Goal: Navigation & Orientation: Find specific page/section

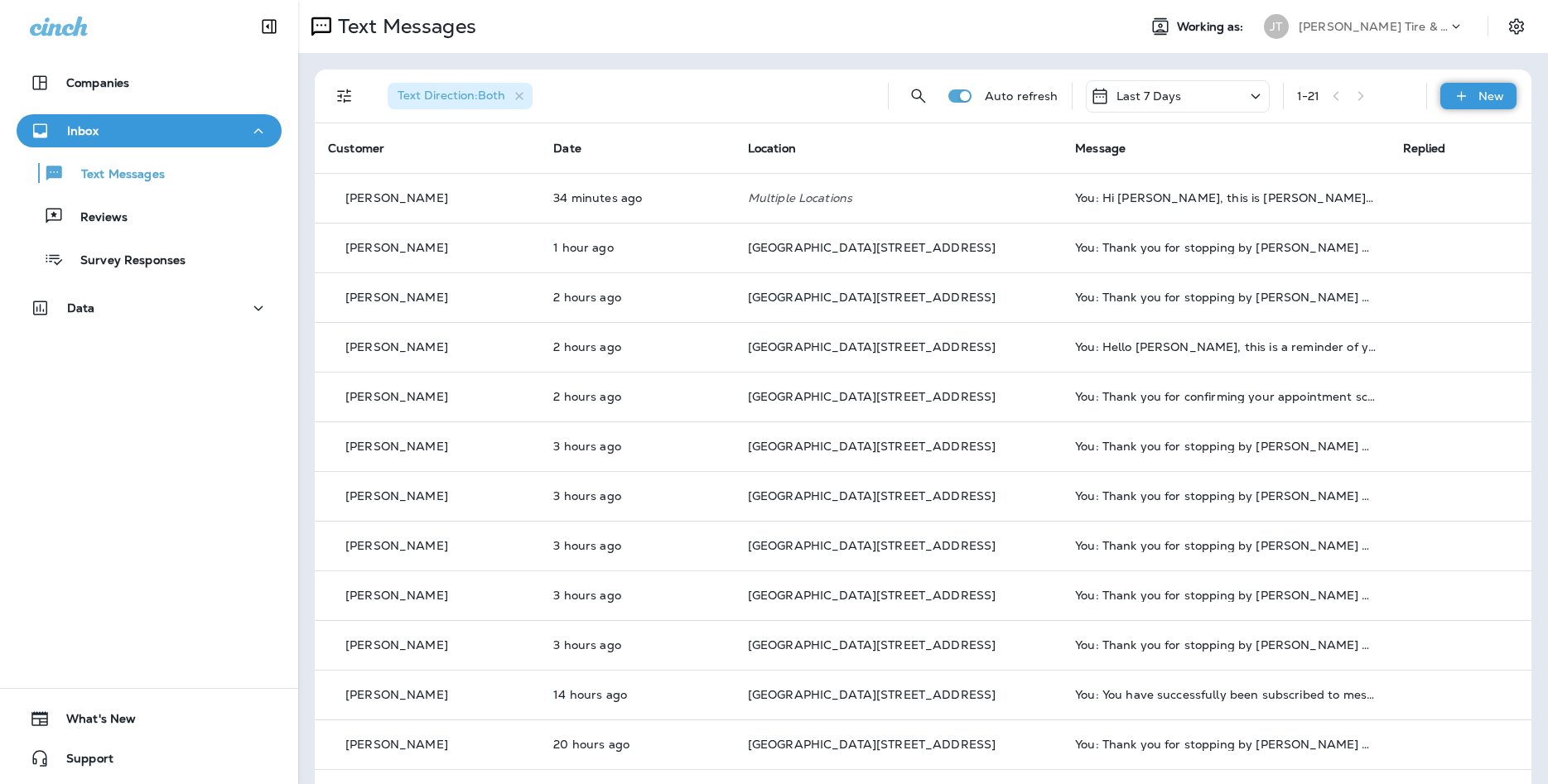
click at [1470, 109] on div "New" at bounding box center [1478, 96] width 76 height 27
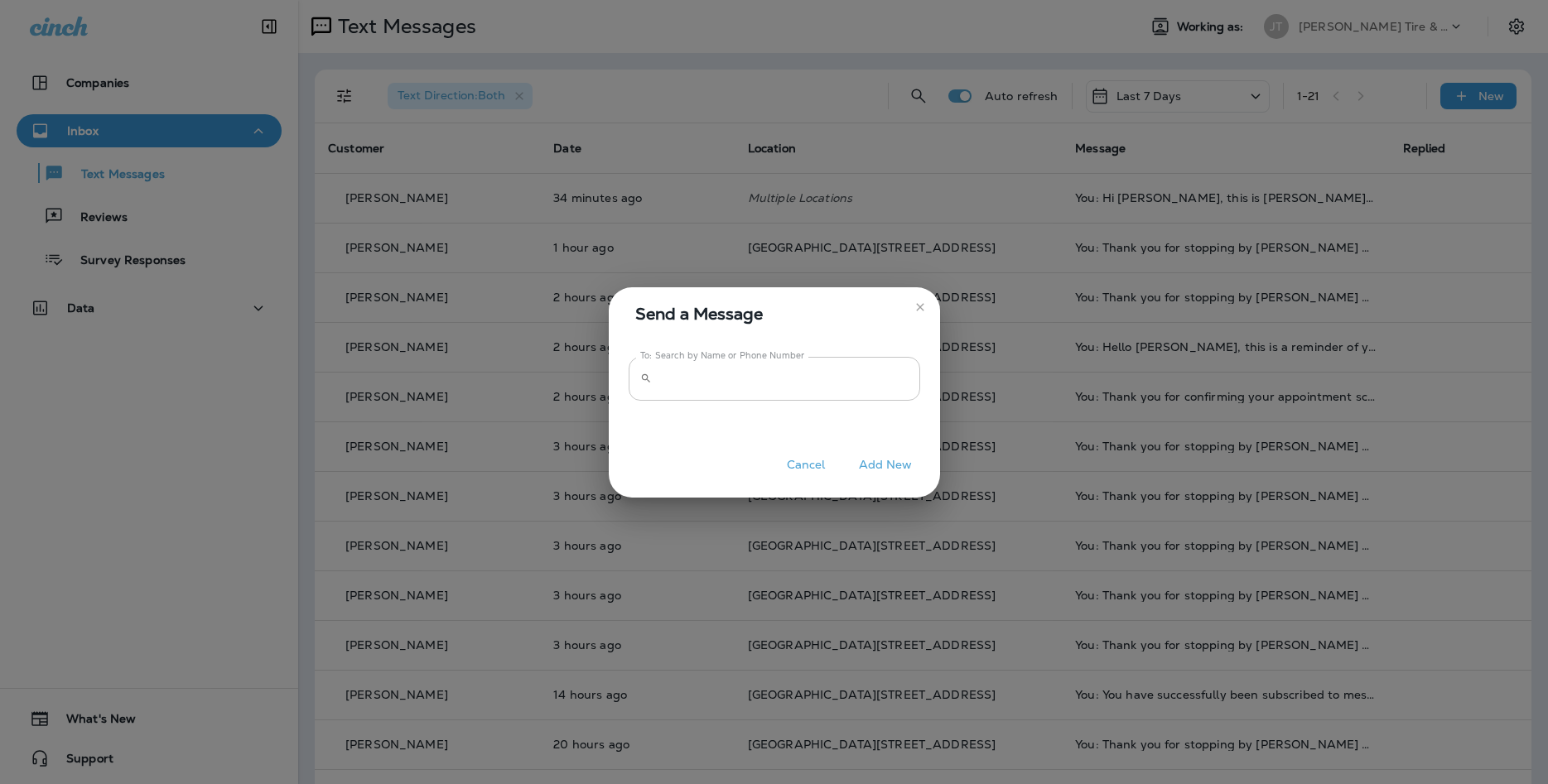
click at [777, 390] on input "To: Search by Name or Phone Number" at bounding box center [789, 379] width 262 height 44
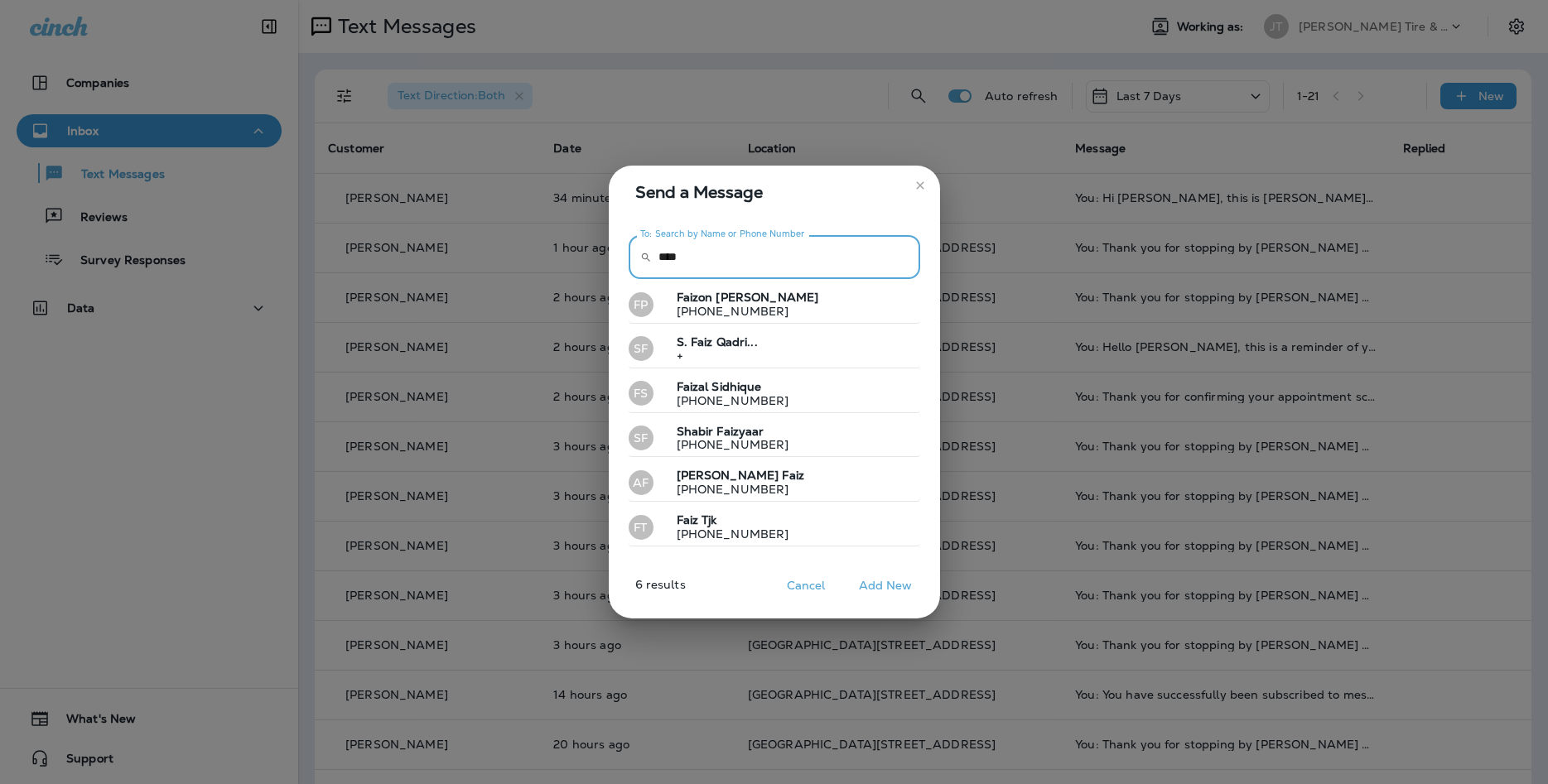
type input "****"
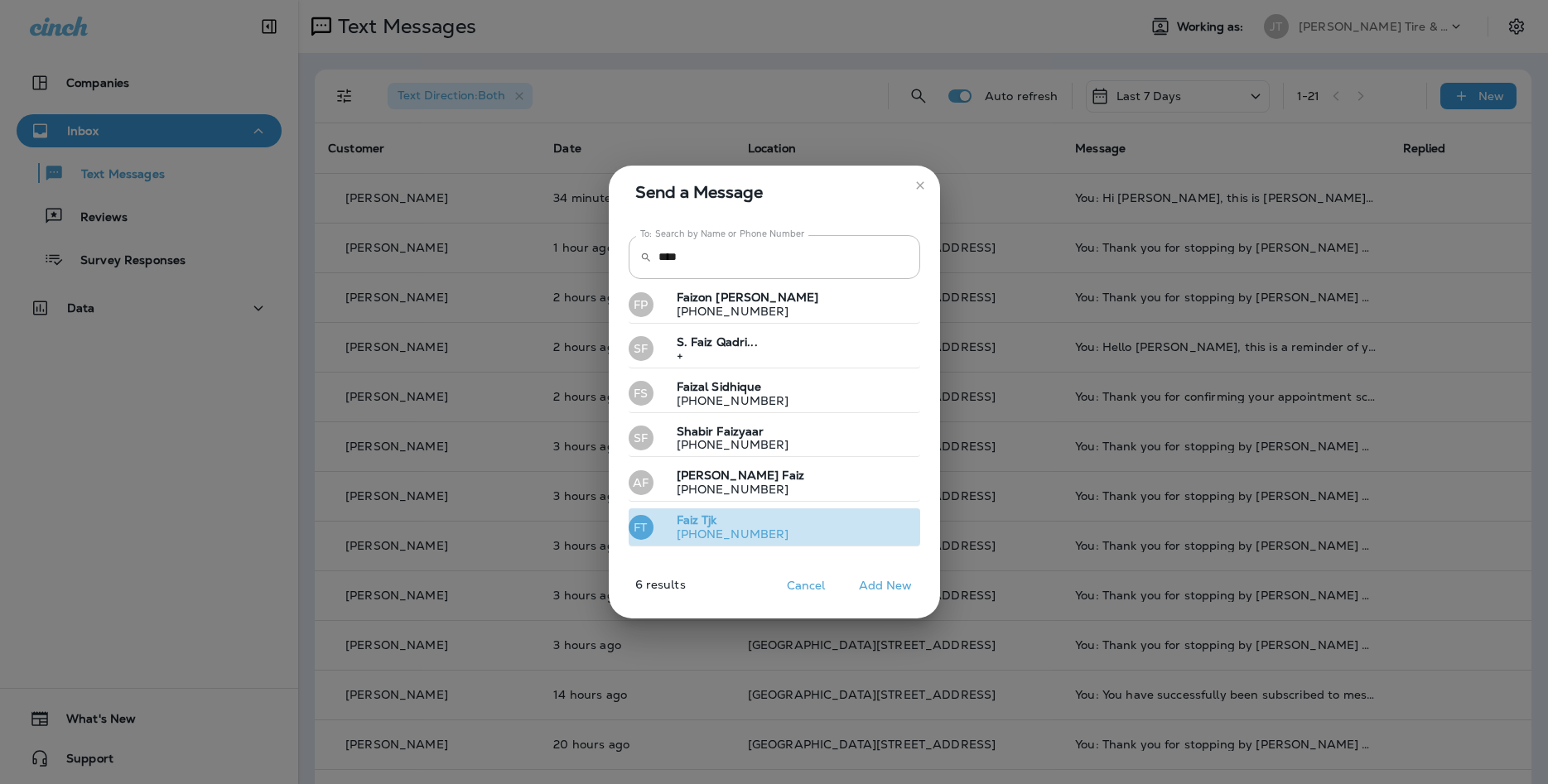
click at [733, 523] on p "Faiz Tjk" at bounding box center [726, 520] width 126 height 14
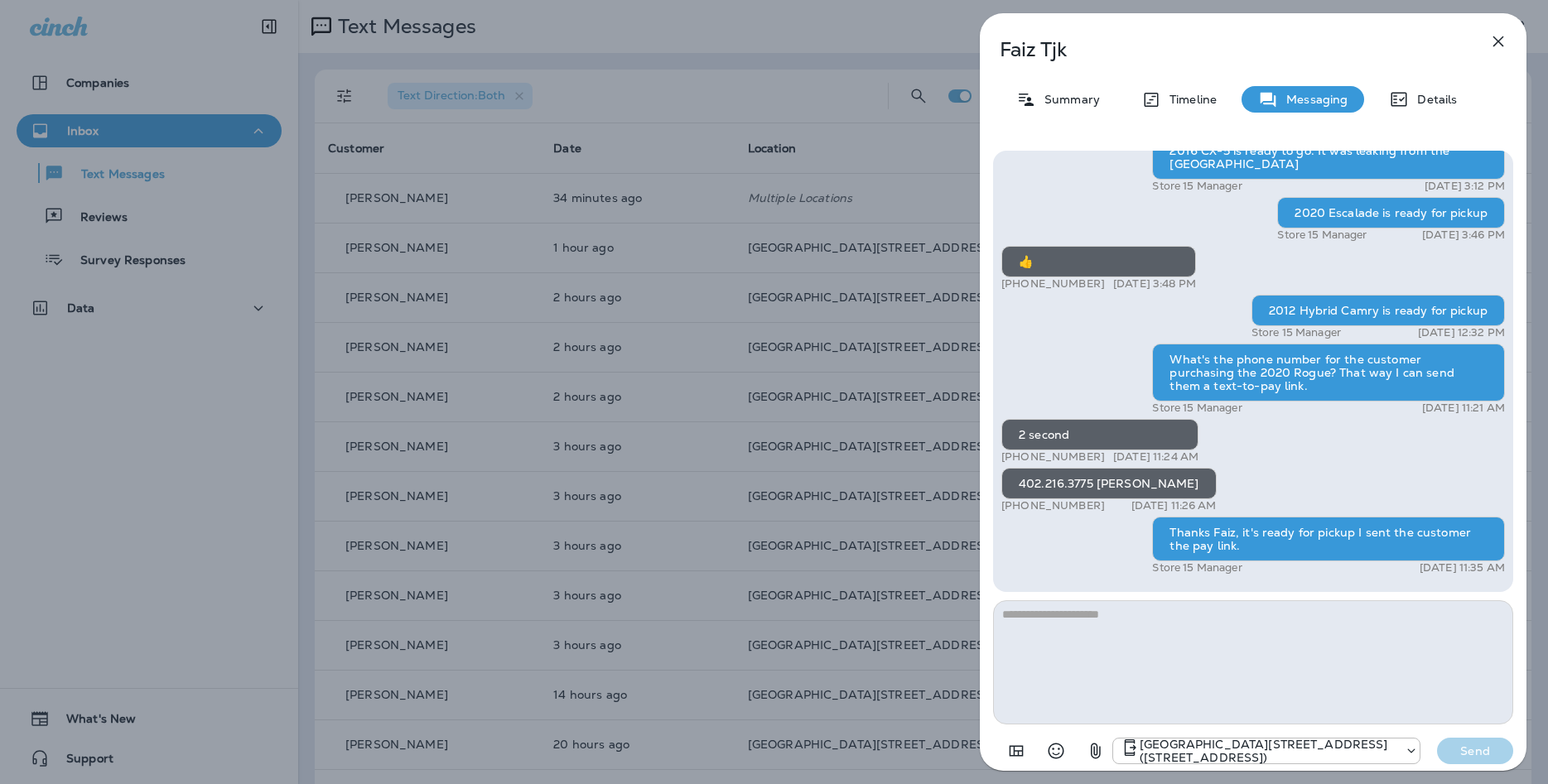
click at [1175, 649] on textarea at bounding box center [1253, 662] width 520 height 125
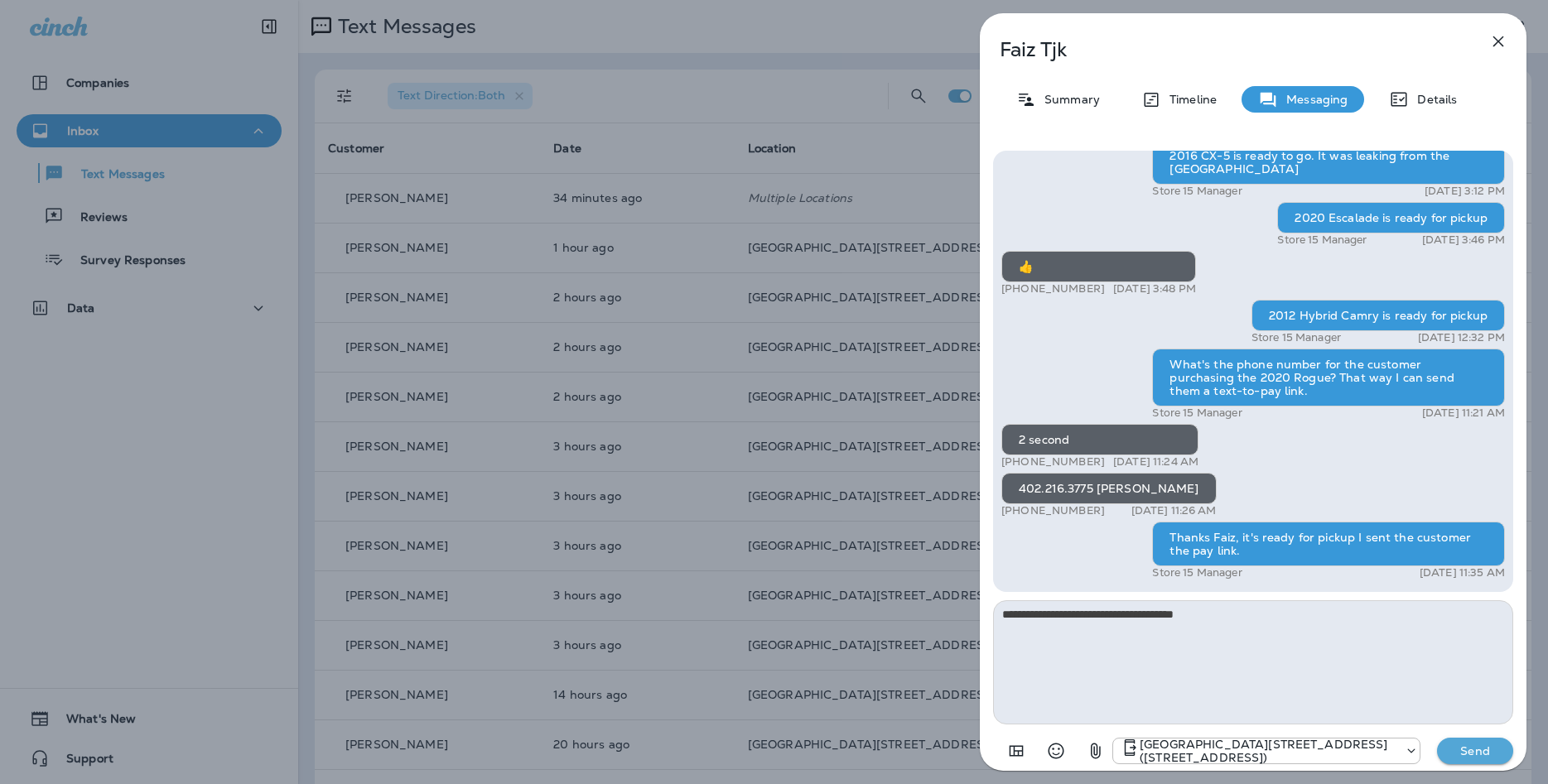
type textarea "**********"
click at [1458, 735] on div "[GEOGRAPHIC_DATA][STREET_ADDRESS] ([STREET_ADDRESS]) Send" at bounding box center [1253, 746] width 520 height 43
click at [1469, 756] on p "Send" at bounding box center [1474, 751] width 69 height 15
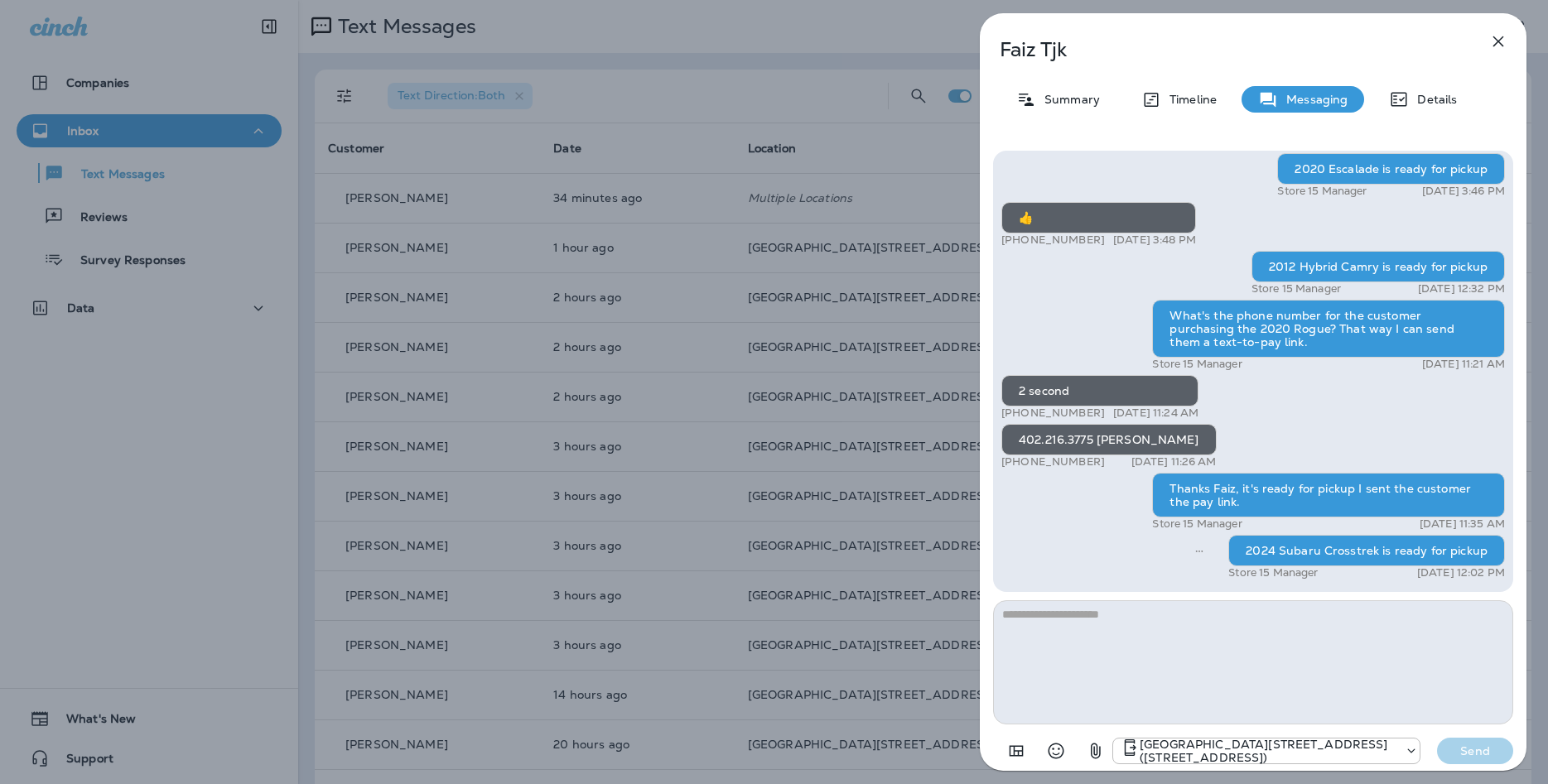
click at [1505, 45] on icon "button" at bounding box center [1498, 42] width 20 height 20
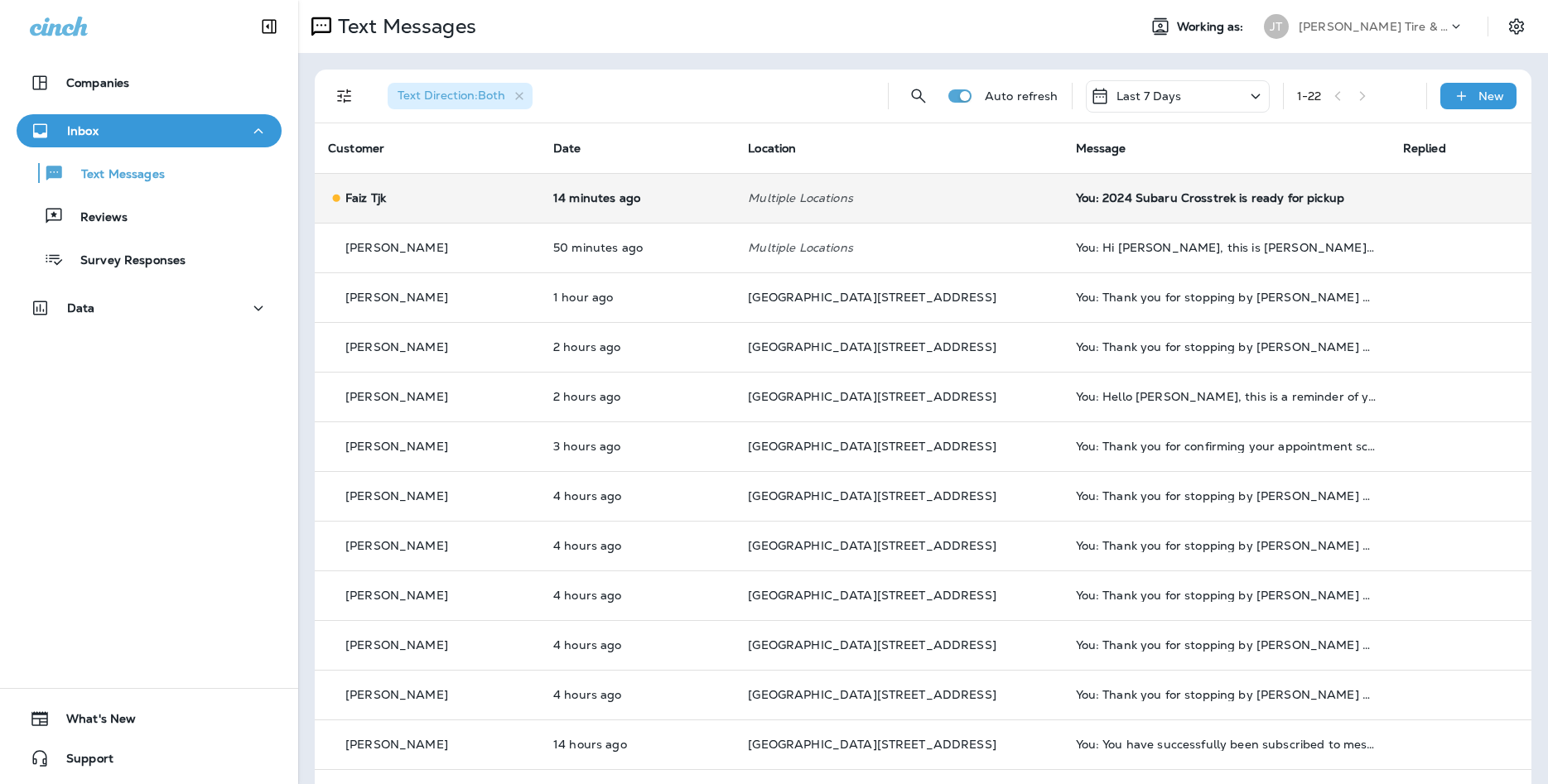
click at [904, 184] on td "Multiple Locations" at bounding box center [898, 197] width 327 height 49
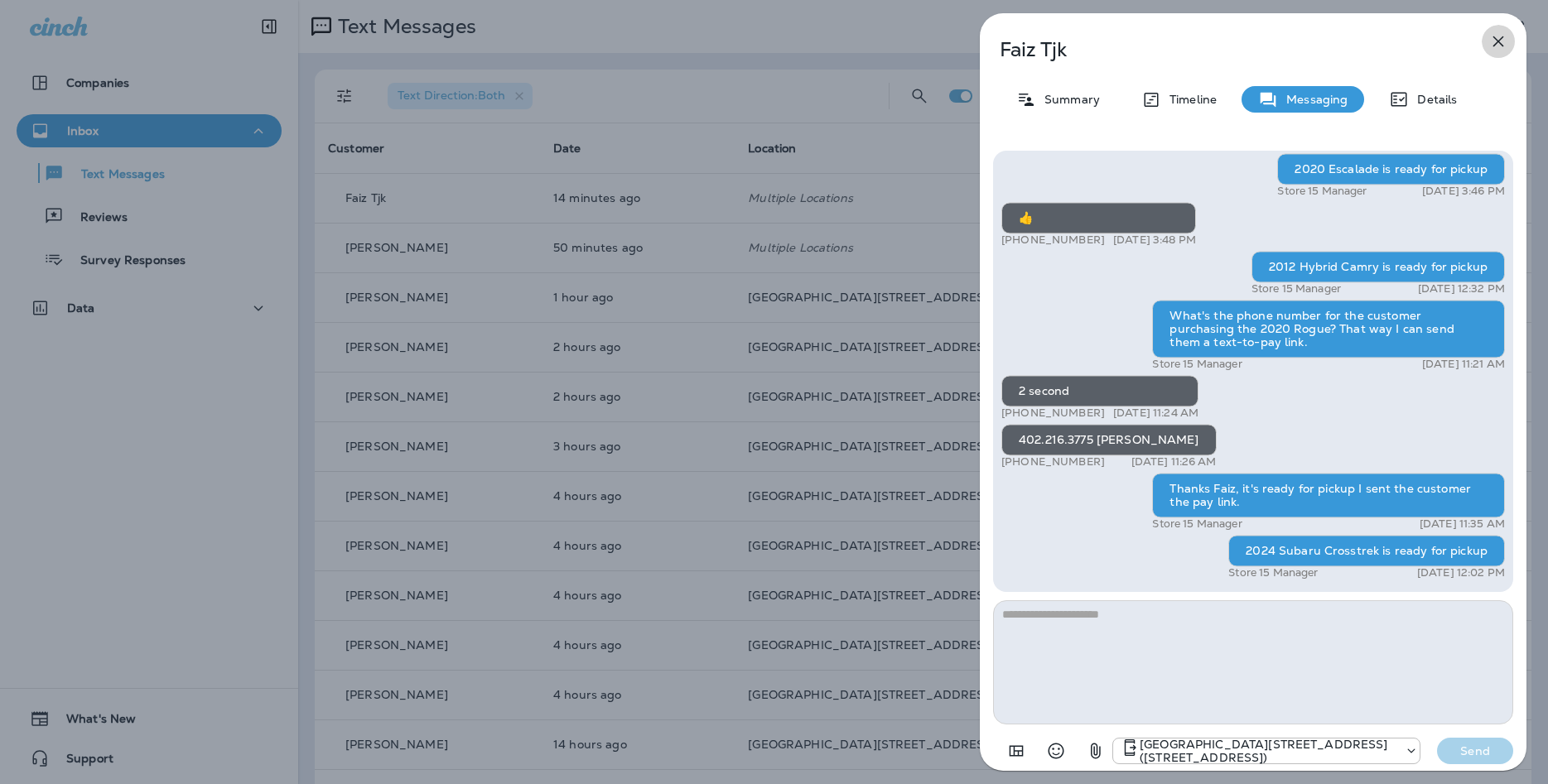
click at [1501, 44] on icon "button" at bounding box center [1498, 42] width 11 height 11
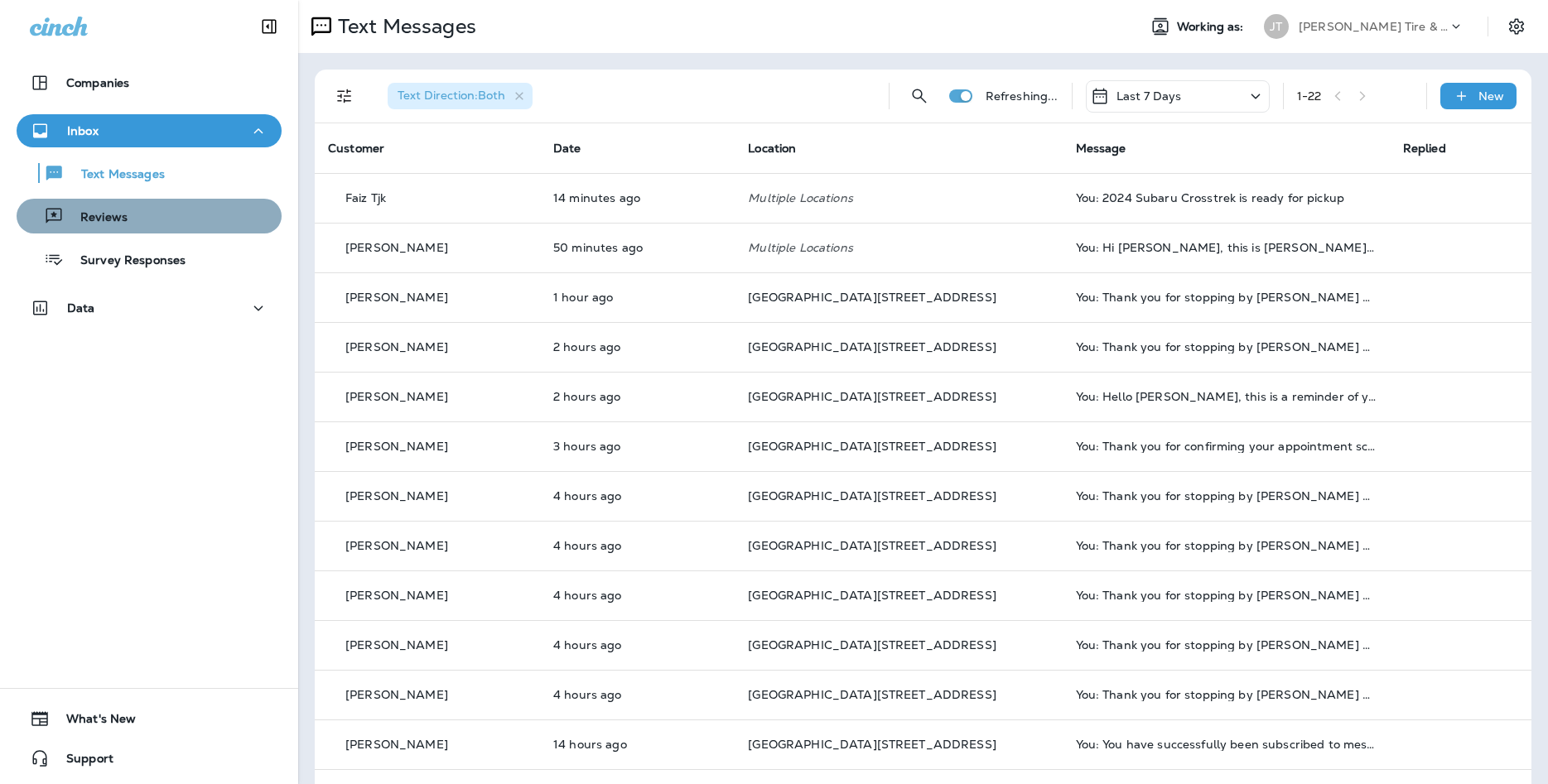
click at [180, 222] on div "Reviews" at bounding box center [149, 216] width 252 height 25
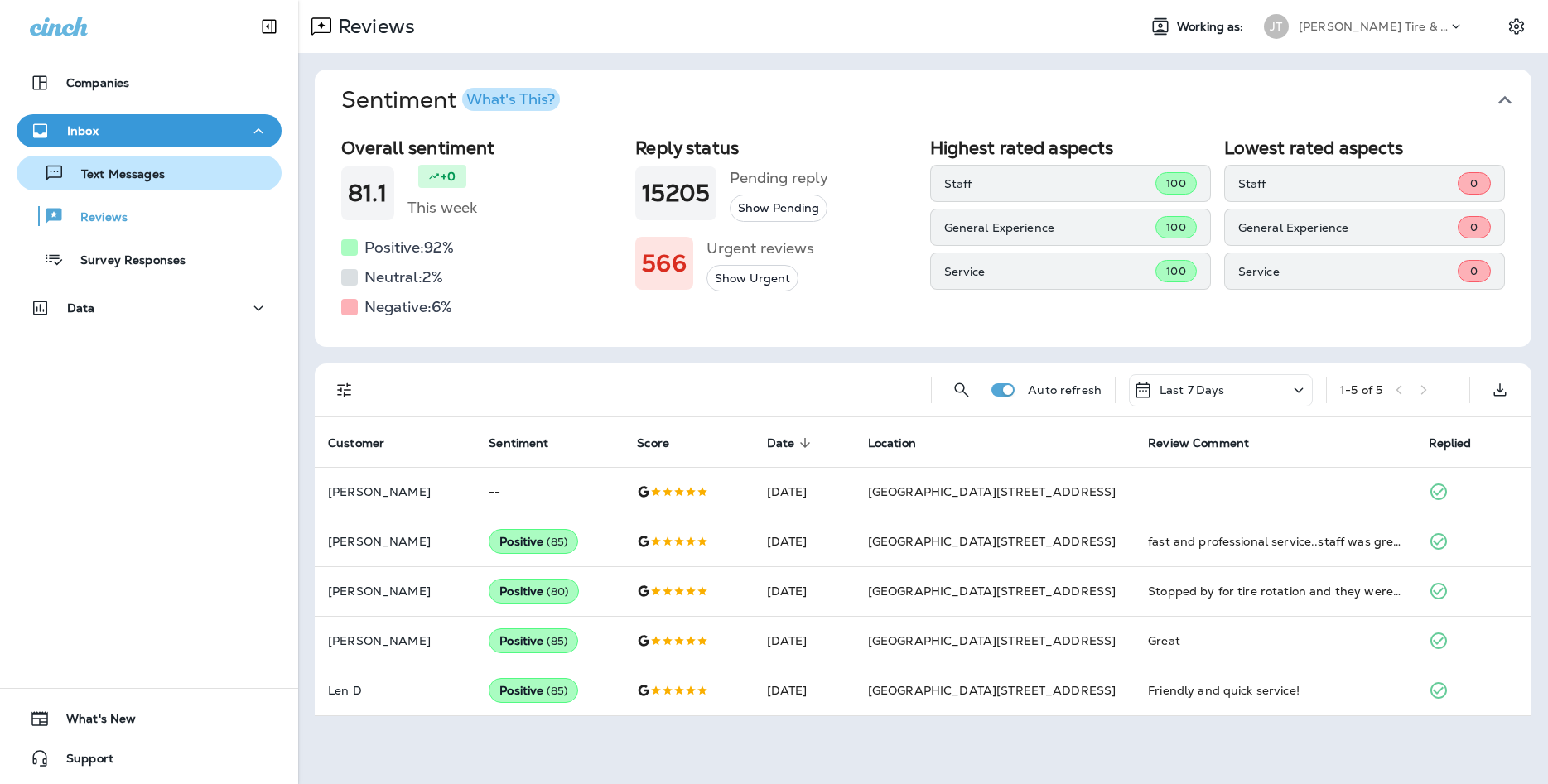
click at [171, 171] on div "Text Messages" at bounding box center [149, 173] width 252 height 25
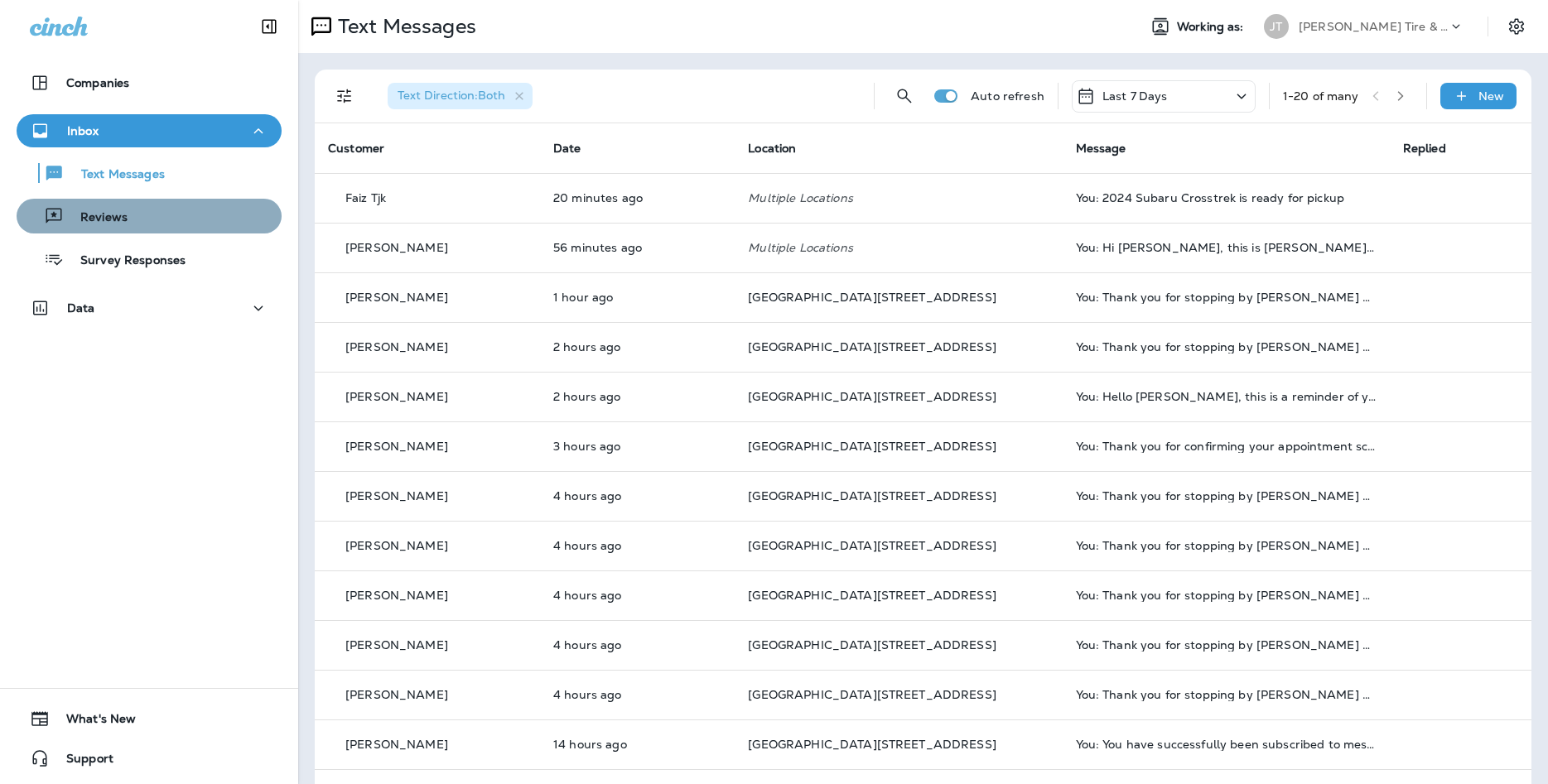
click at [218, 202] on button "Reviews" at bounding box center [149, 216] width 265 height 35
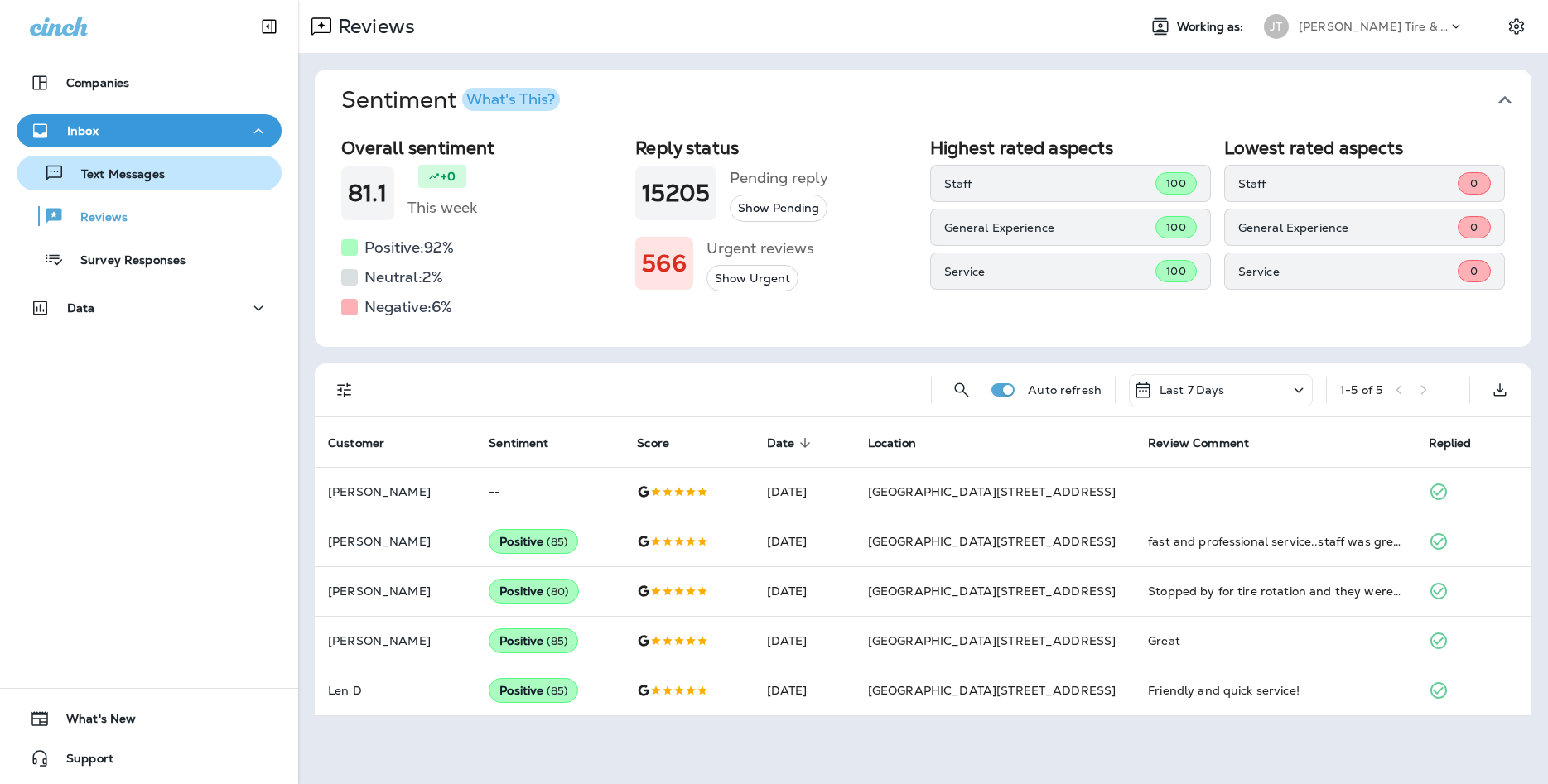
click at [162, 177] on p "Text Messages" at bounding box center [115, 175] width 100 height 16
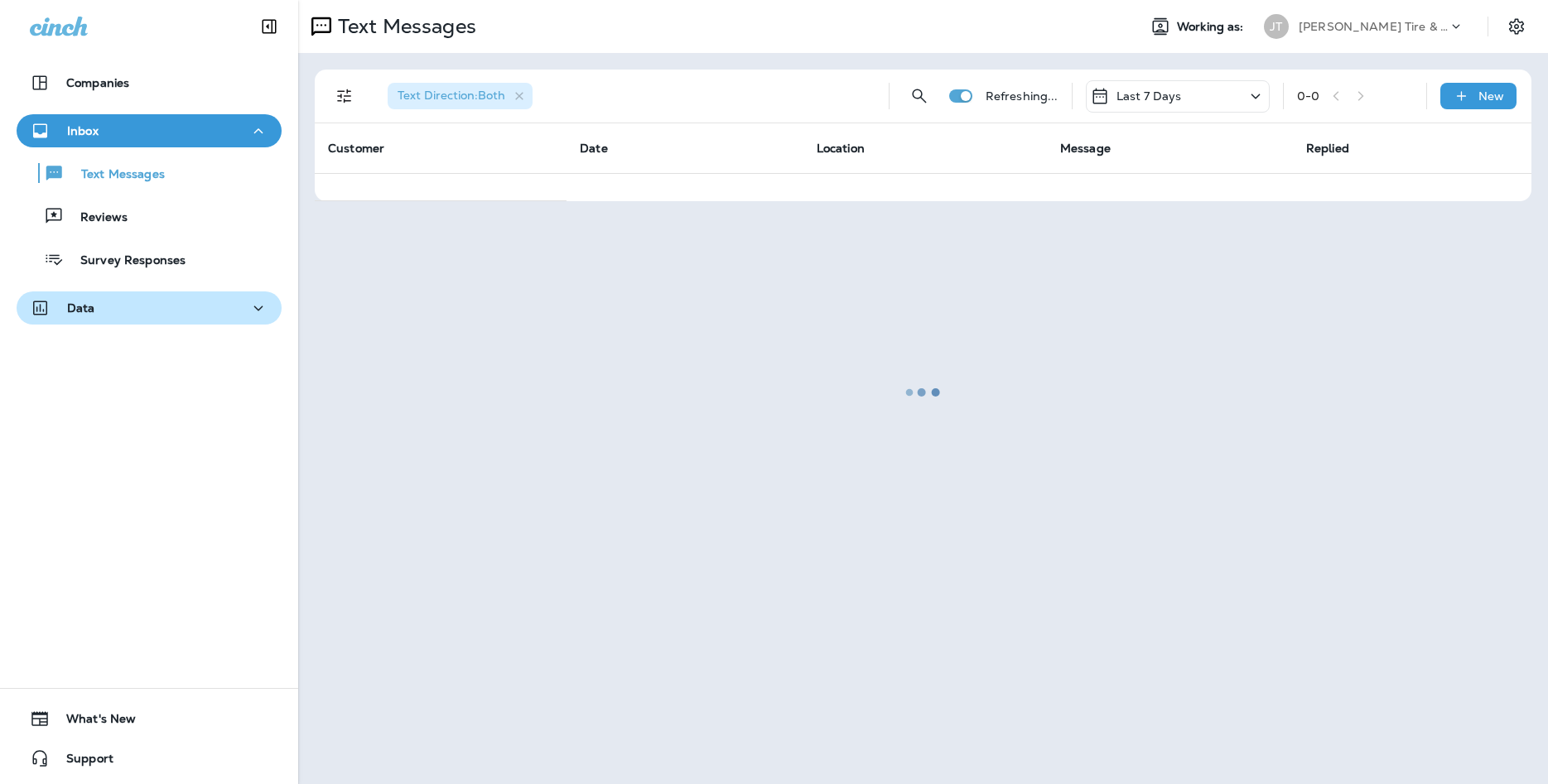
click at [247, 309] on div "Data" at bounding box center [149, 308] width 238 height 21
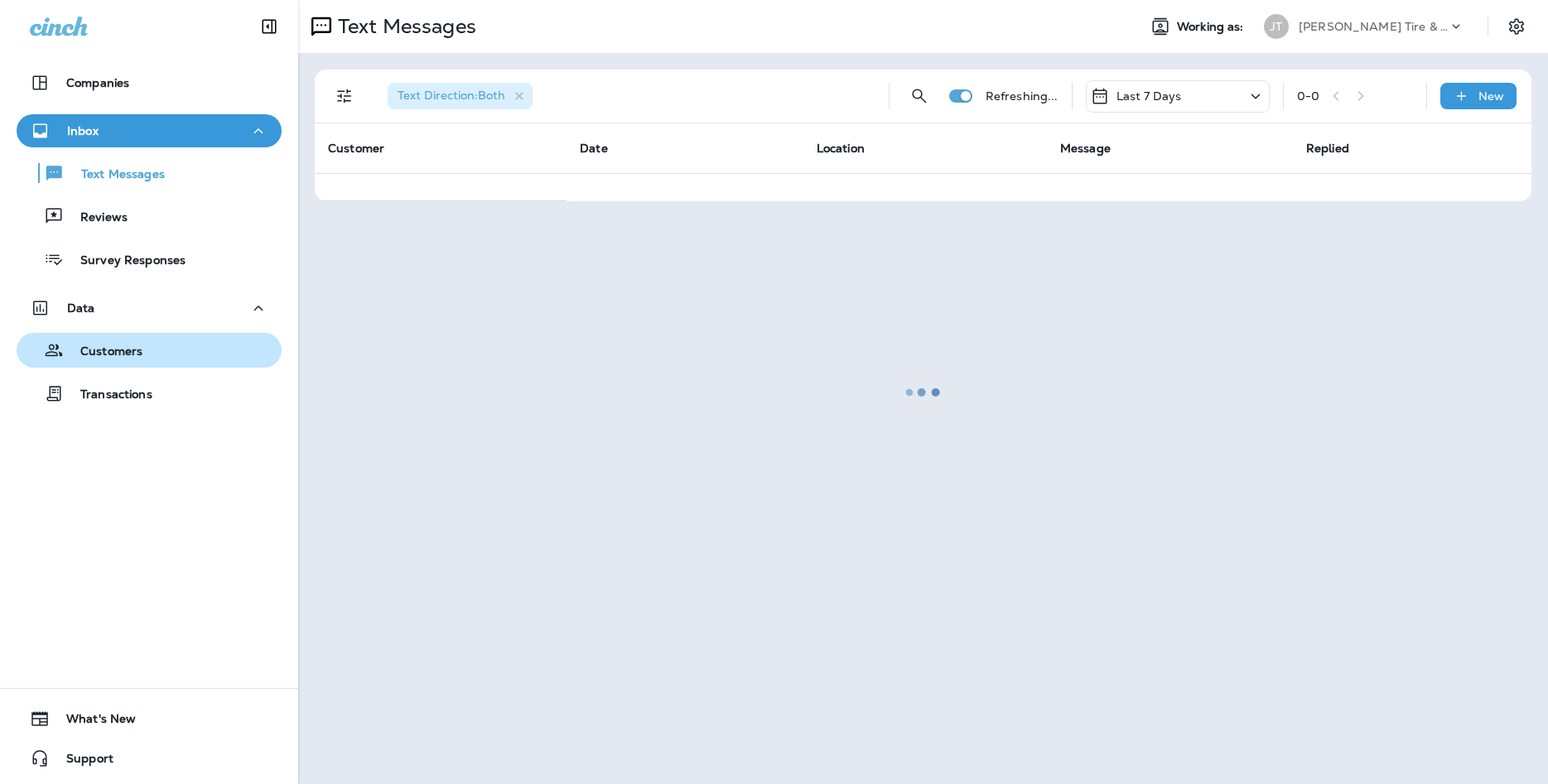
click at [229, 353] on div "Customers" at bounding box center [149, 350] width 252 height 25
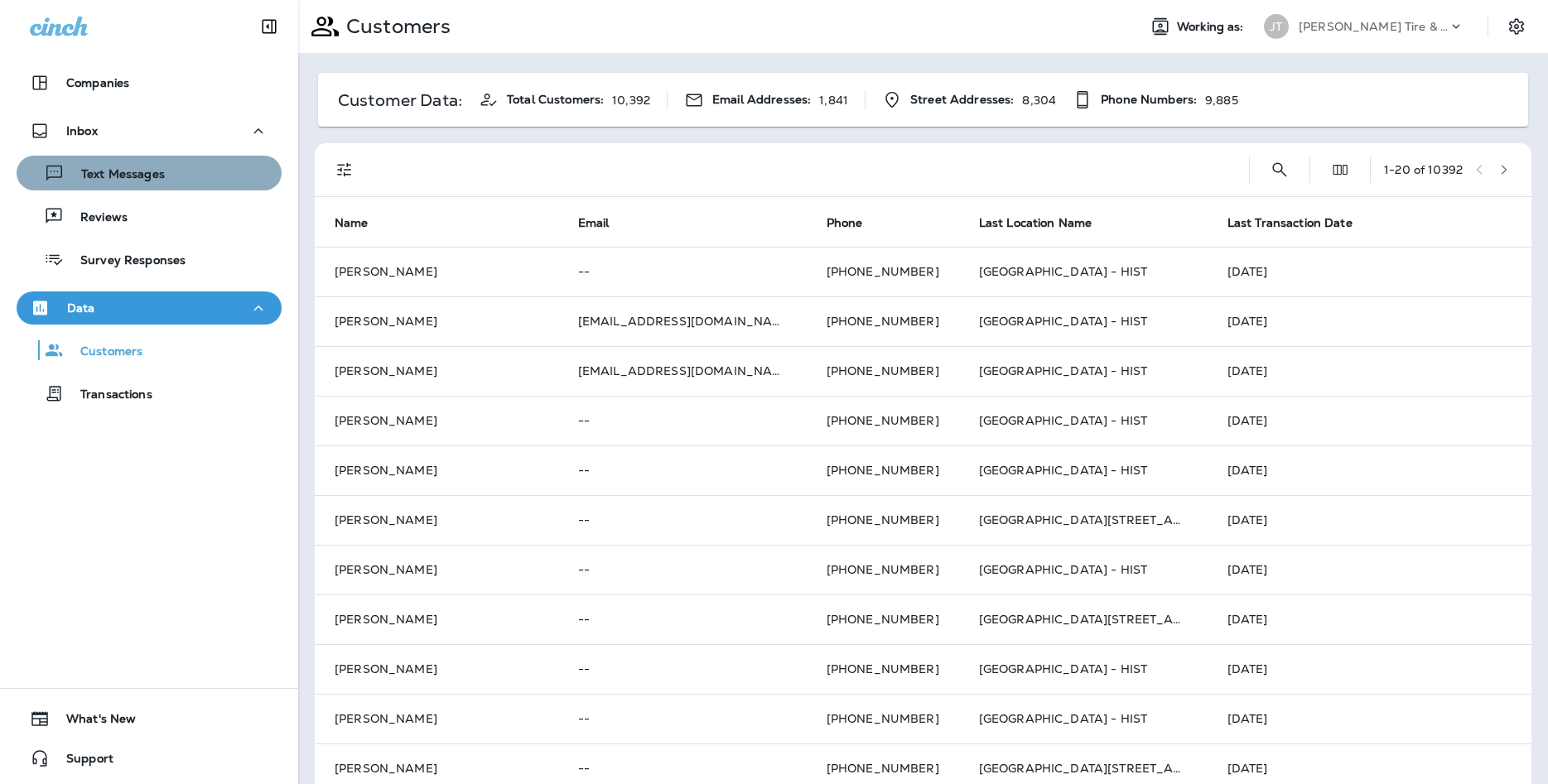
click at [141, 167] on p "Text Messages" at bounding box center [115, 175] width 100 height 16
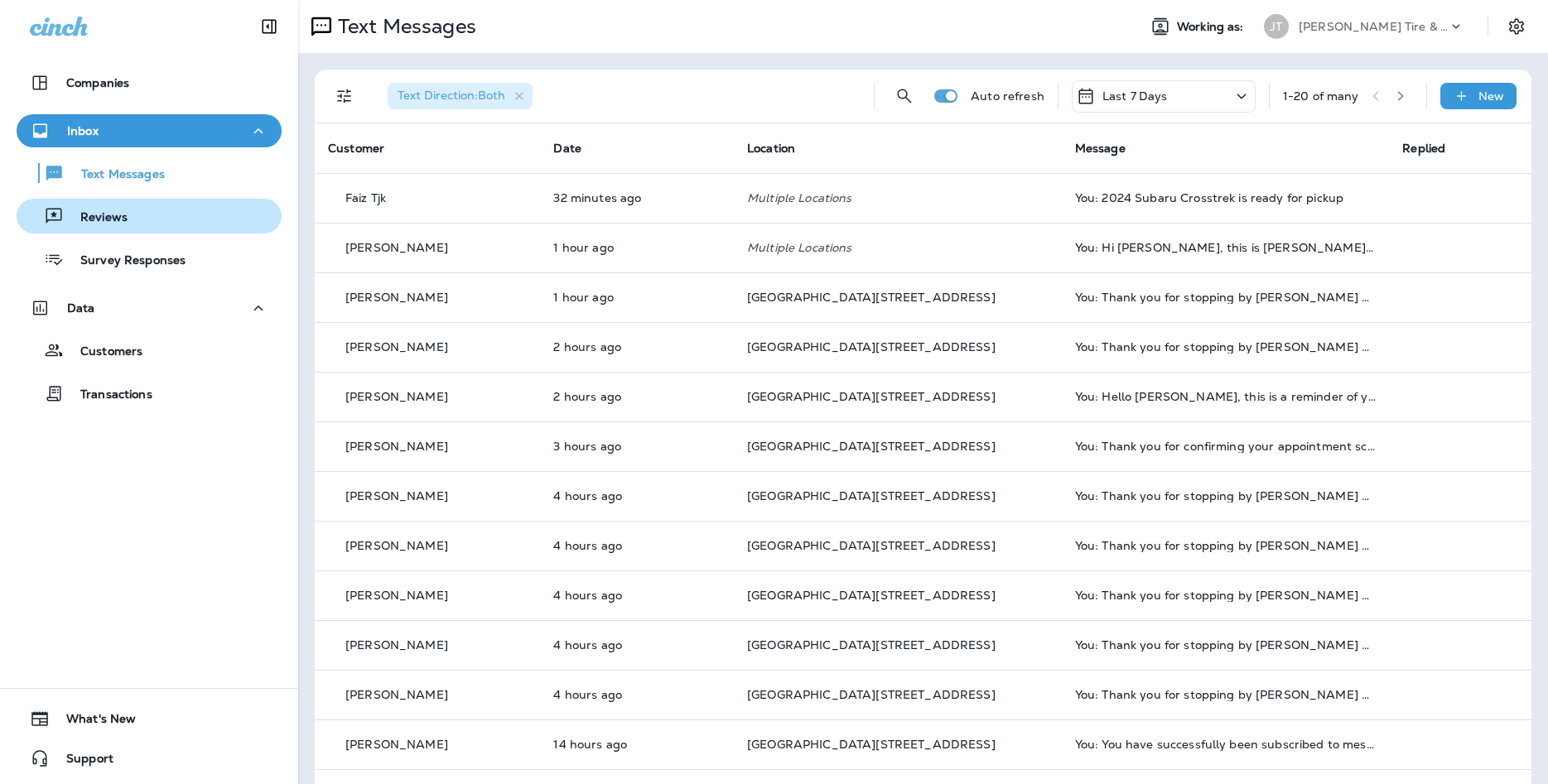
click at [171, 208] on div "Reviews" at bounding box center [149, 216] width 252 height 25
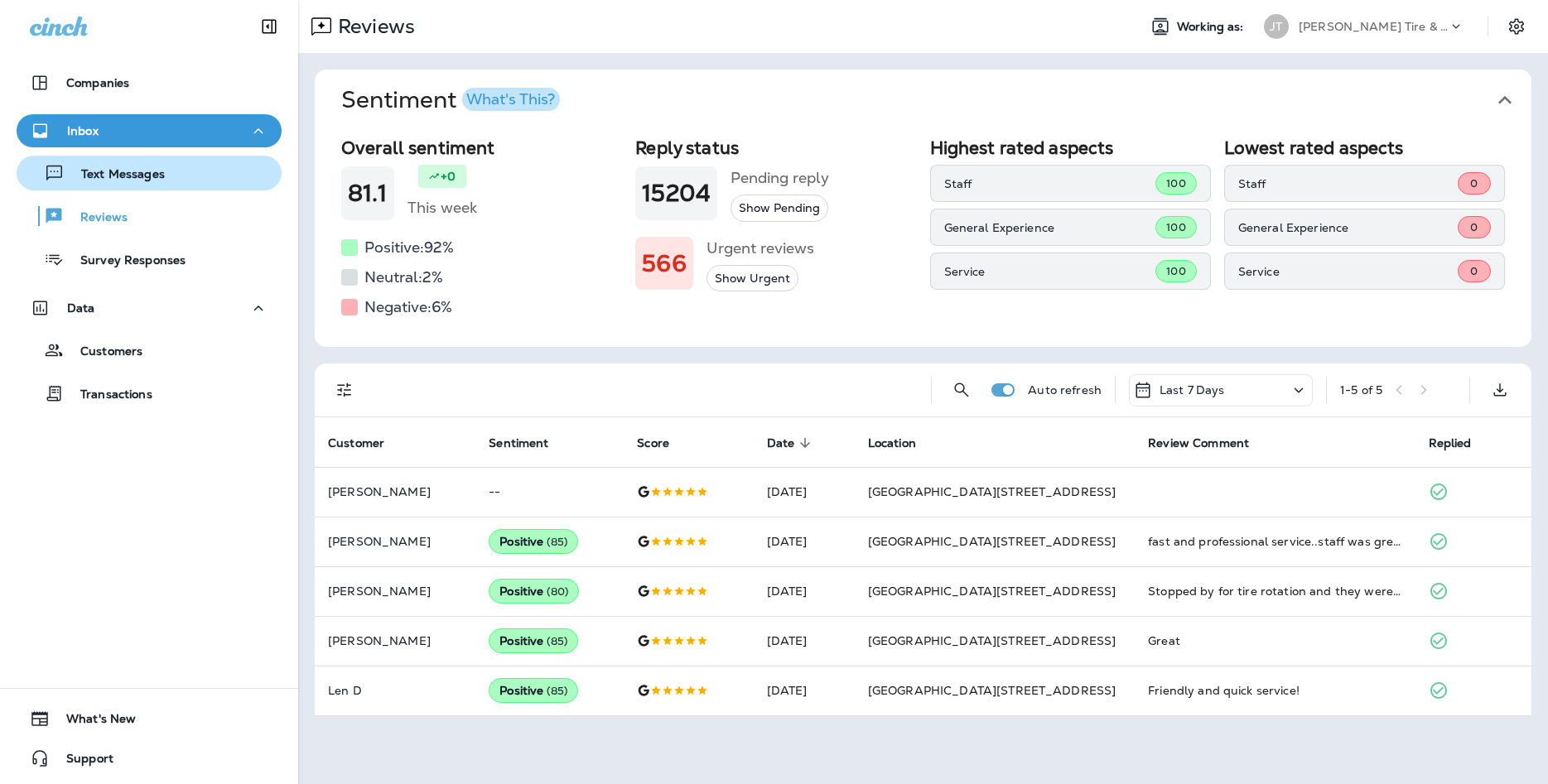
click at [201, 165] on div "Text Messages" at bounding box center [149, 173] width 252 height 25
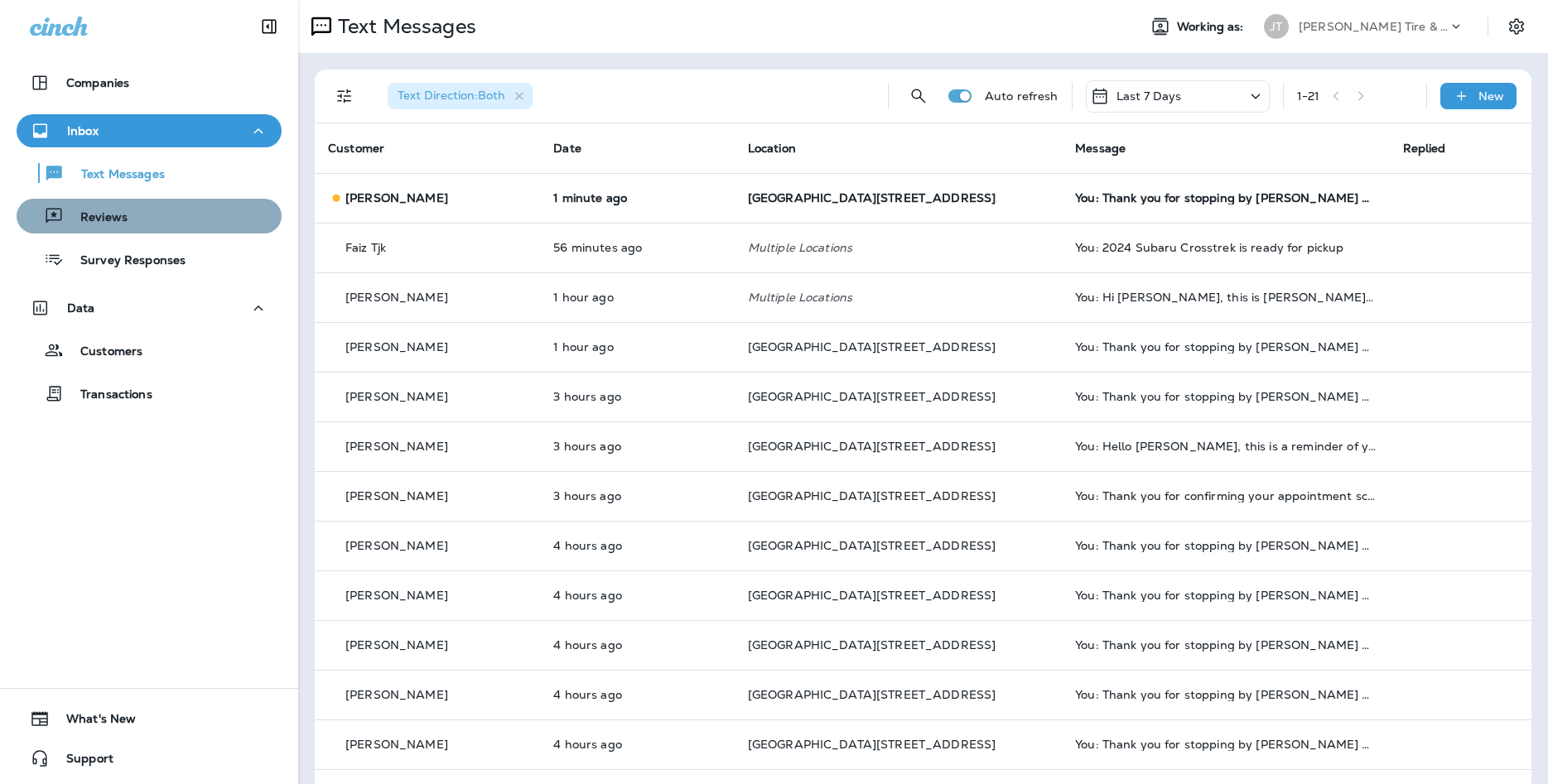
click at [152, 224] on div "Reviews" at bounding box center [149, 216] width 252 height 25
